Goal: Check status

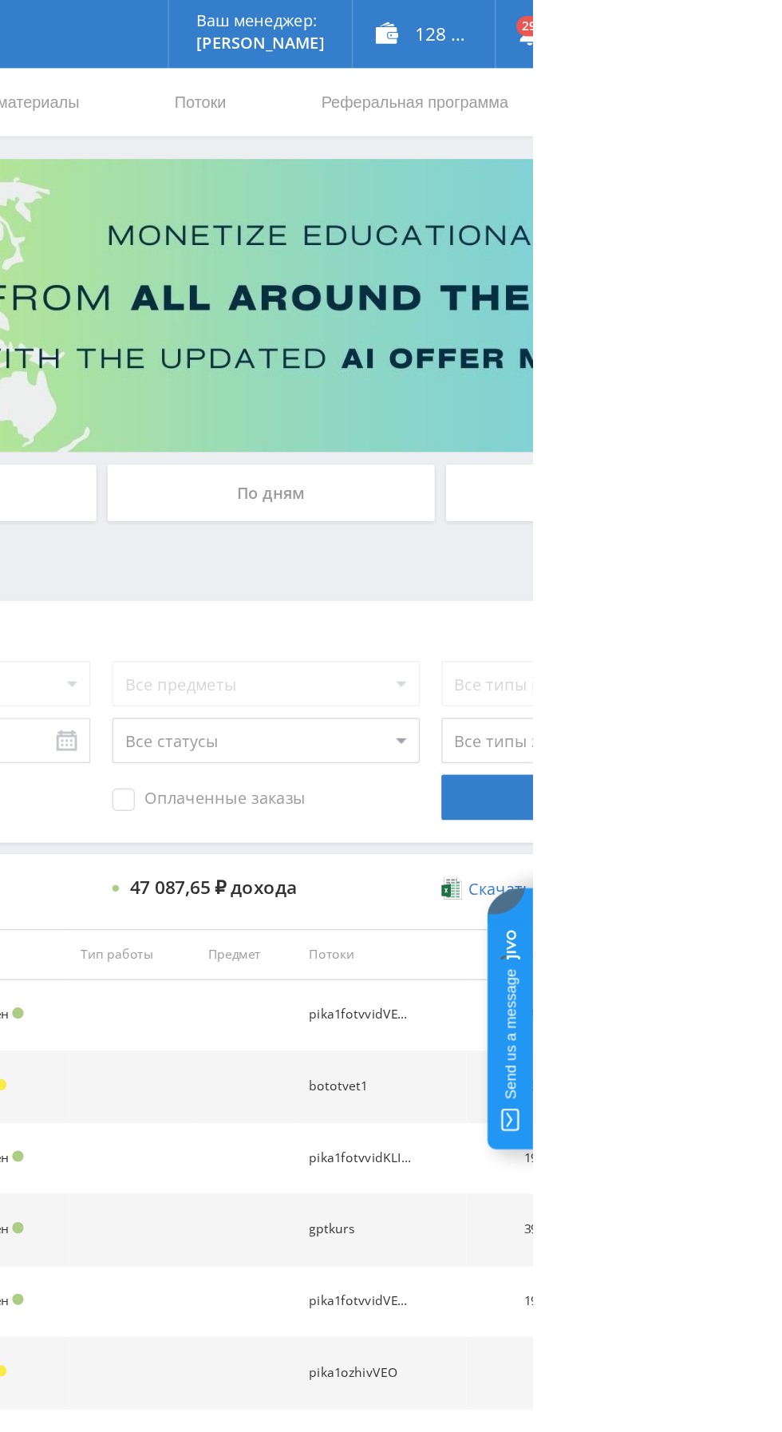
click at [573, 340] on div "По дням" at bounding box center [598, 346] width 230 height 40
click at [0, 0] on input "По дням" at bounding box center [0, 0] width 0 height 0
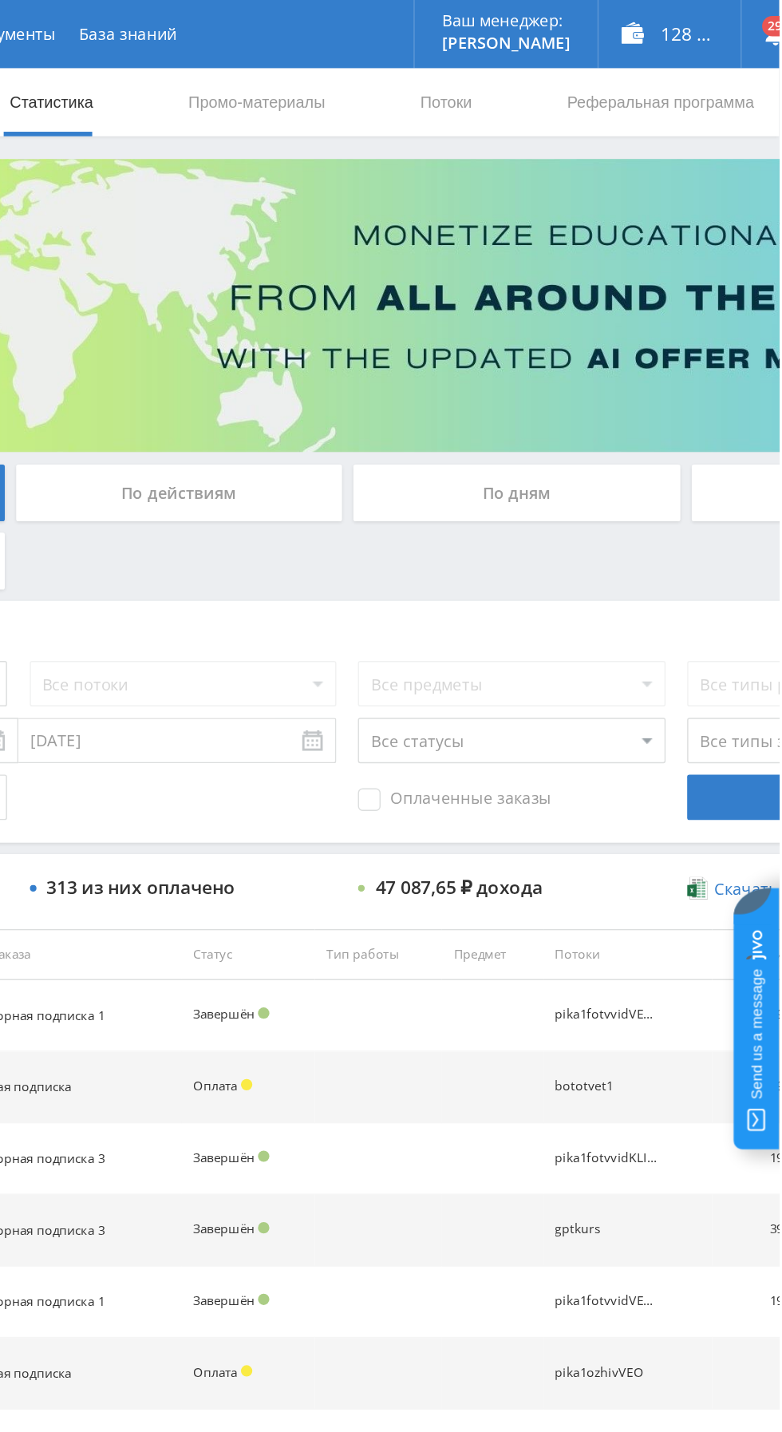
click at [619, 348] on div "По дням" at bounding box center [598, 346] width 230 height 40
click at [0, 0] on input "По дням" at bounding box center [0, 0] width 0 height 0
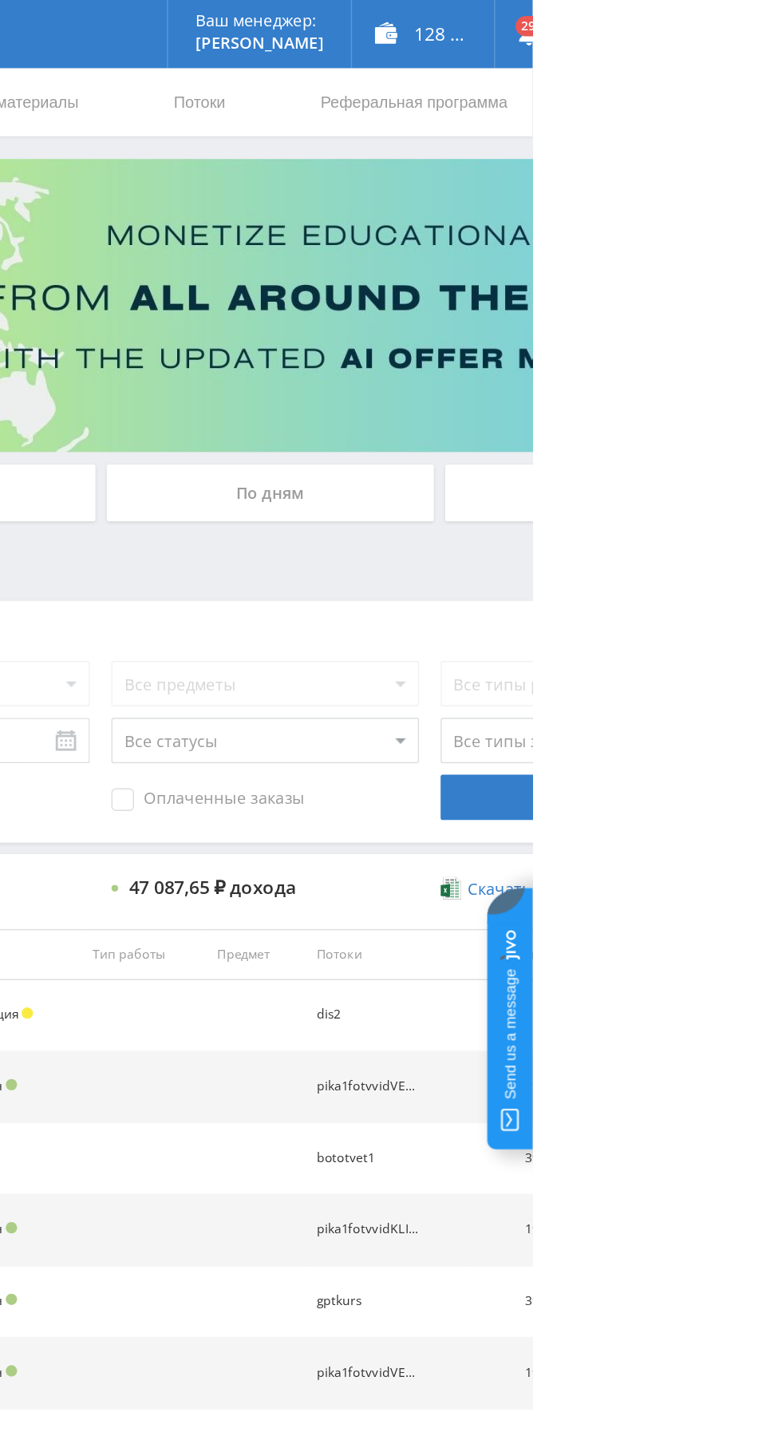
click at [547, 343] on div "По дням" at bounding box center [598, 346] width 230 height 40
click at [0, 0] on input "По дням" at bounding box center [0, 0] width 0 height 0
